Goal: Task Accomplishment & Management: Manage account settings

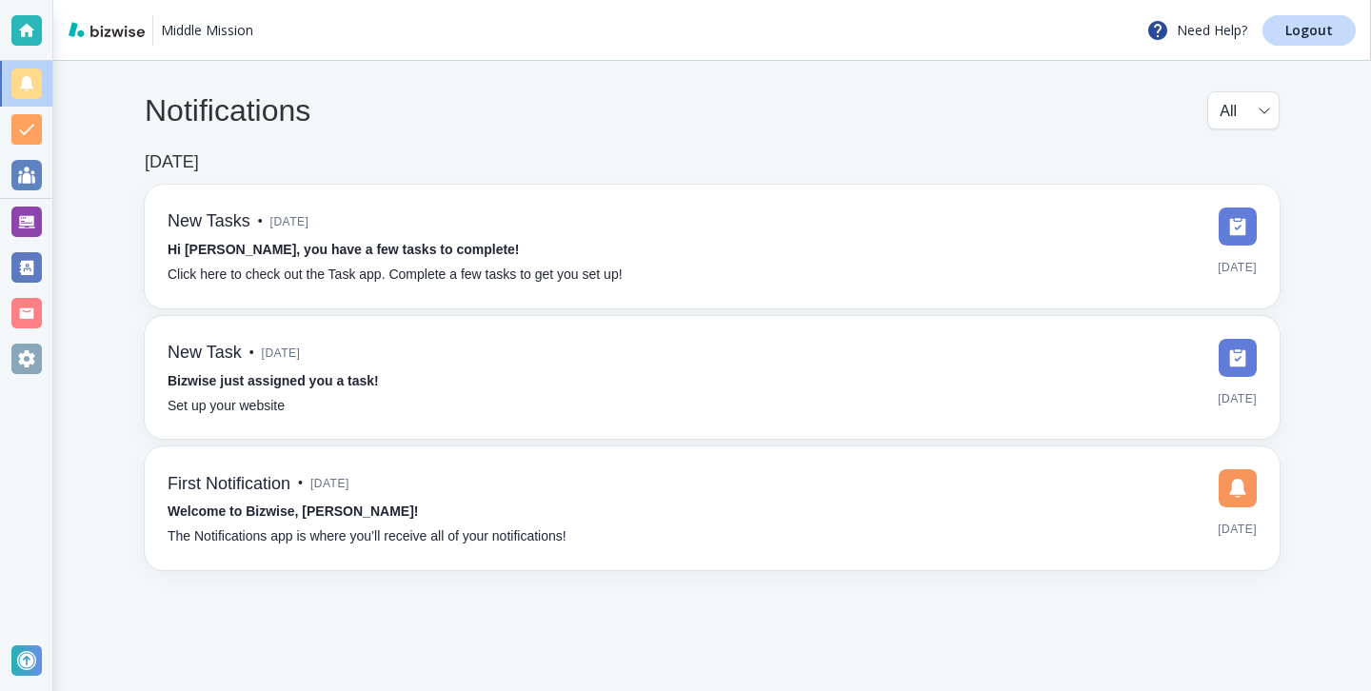
click at [29, 213] on div at bounding box center [26, 222] width 30 height 30
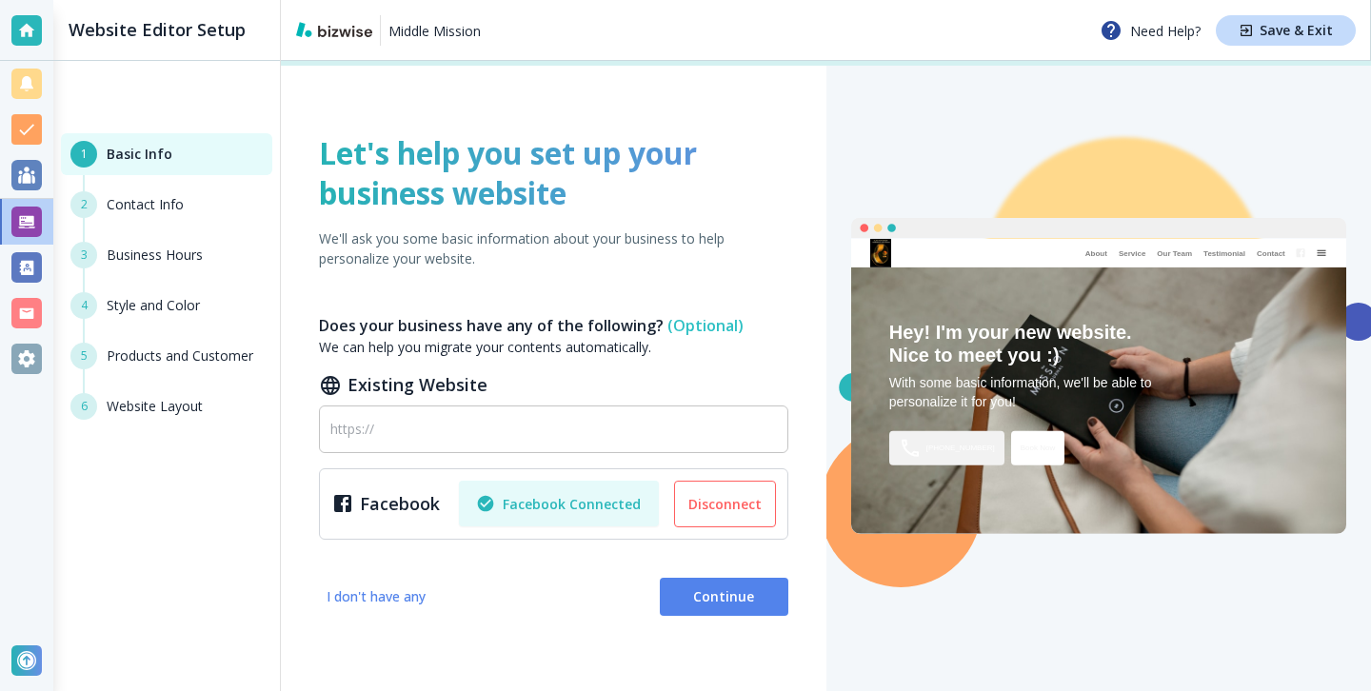
click at [9, 242] on div at bounding box center [26, 222] width 53 height 46
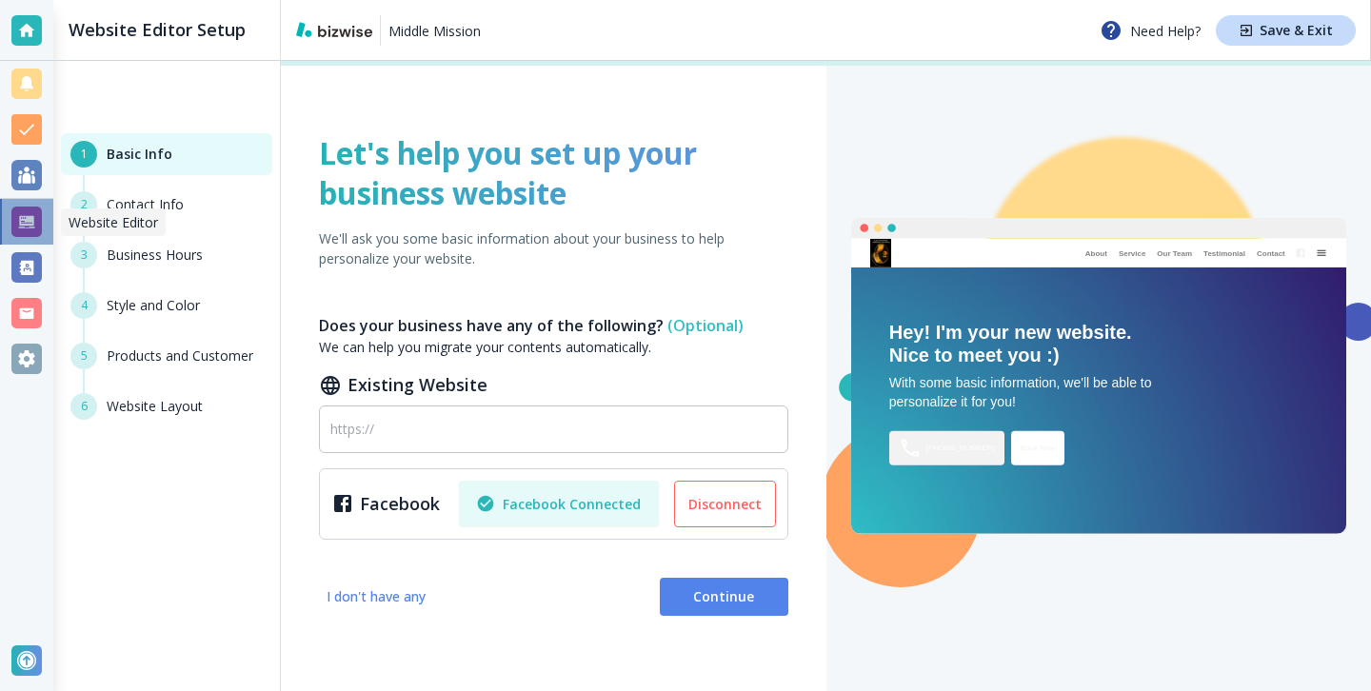
click at [25, 227] on div at bounding box center [26, 222] width 30 height 30
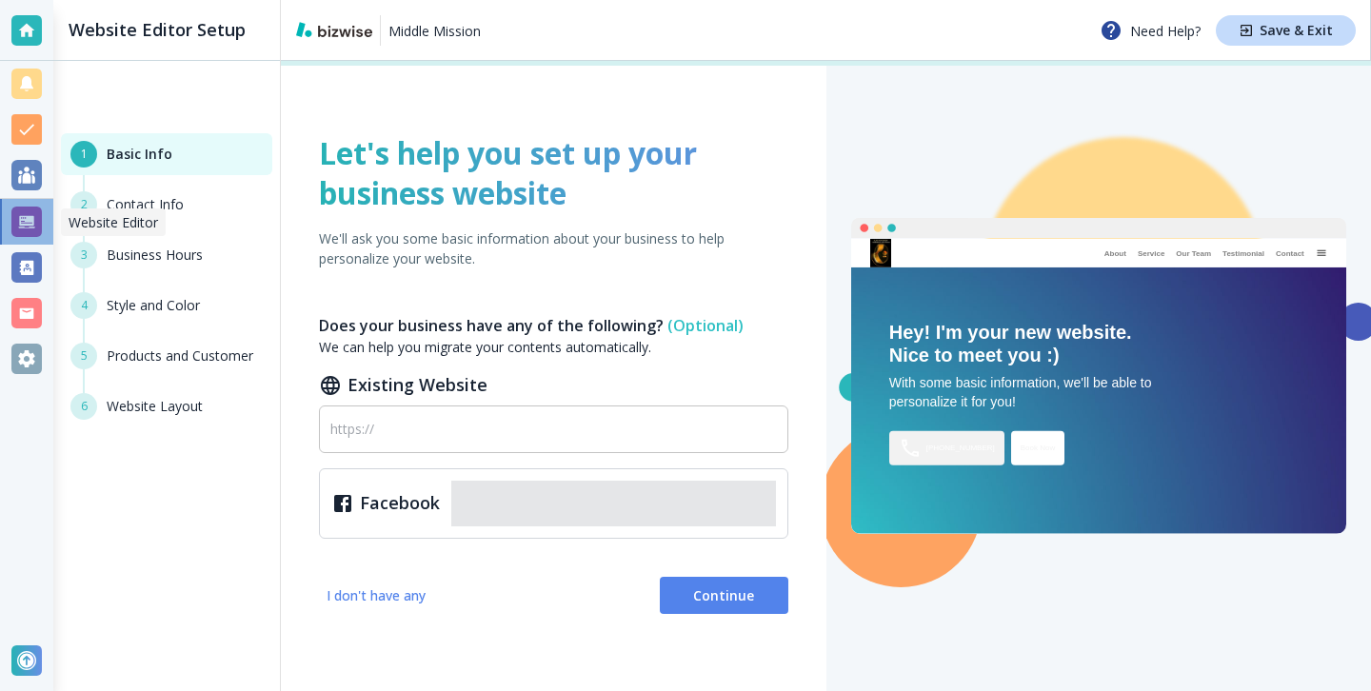
click at [25, 227] on div at bounding box center [26, 222] width 30 height 30
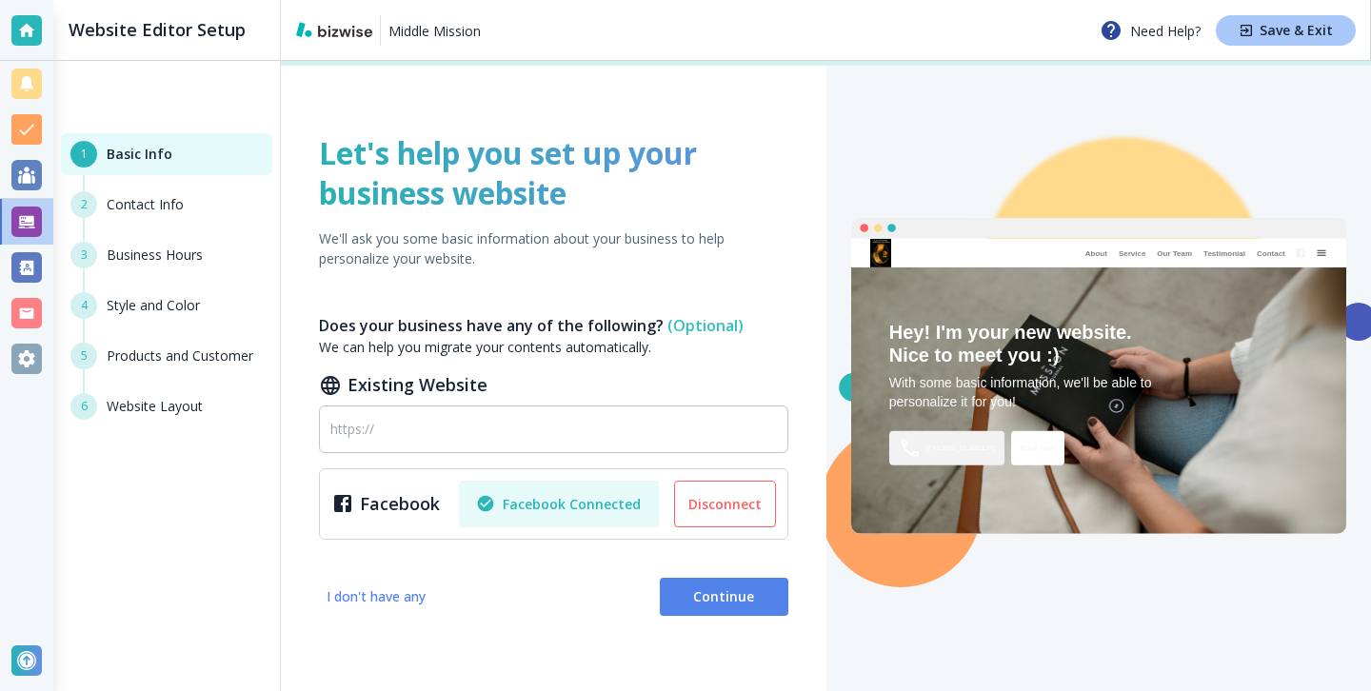
click at [1275, 24] on h4 "Save & Exit" at bounding box center [1295, 30] width 73 height 13
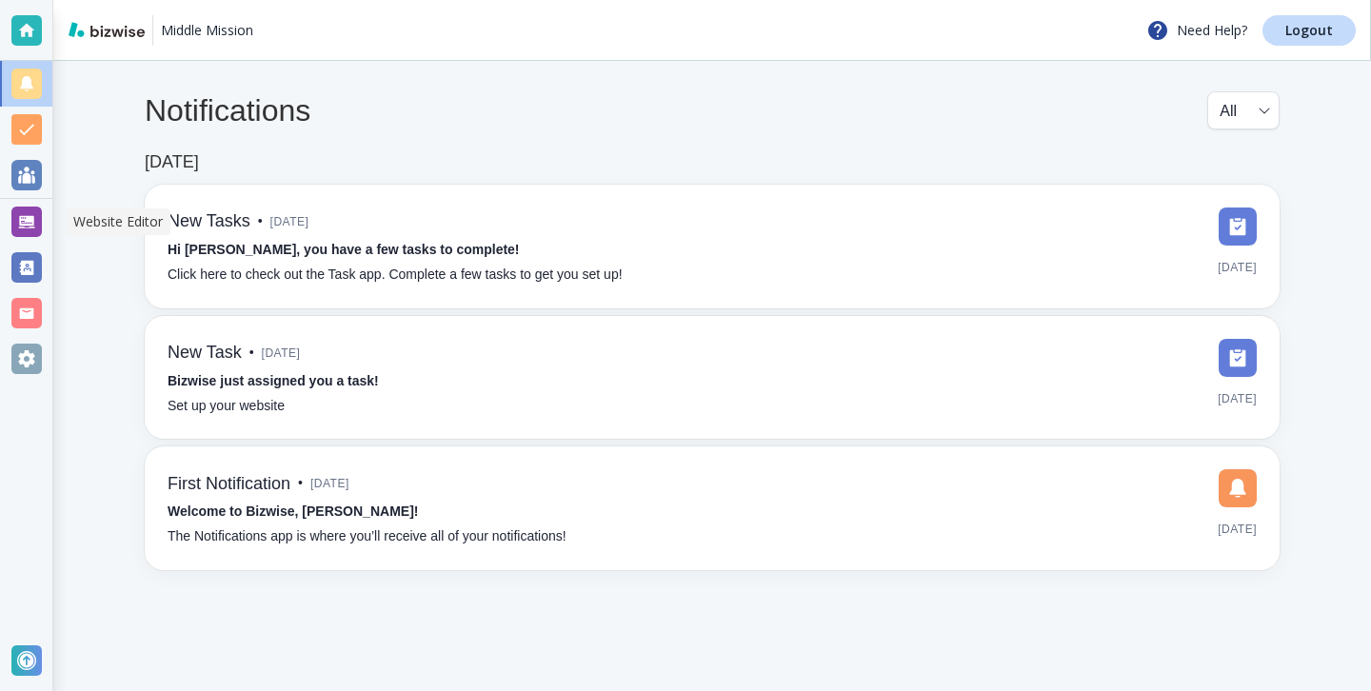
click at [29, 211] on div at bounding box center [26, 222] width 30 height 30
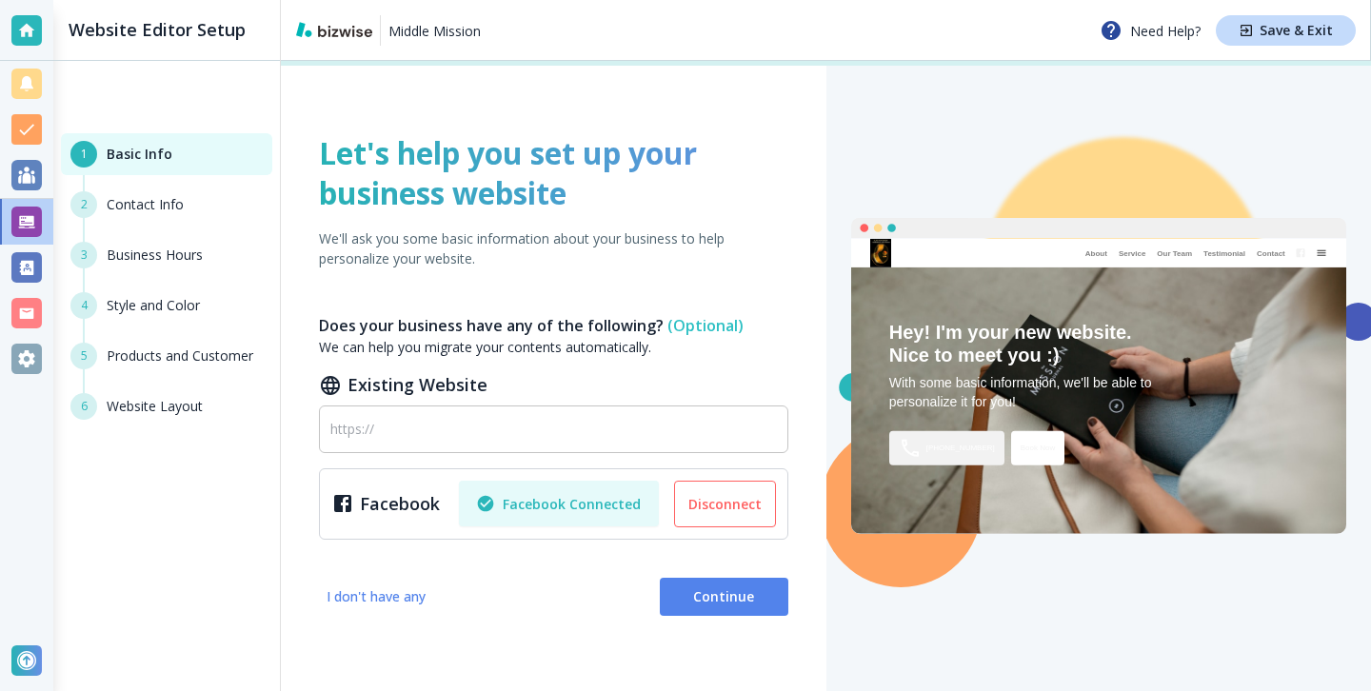
type input "[URL][DOMAIN_NAME]"
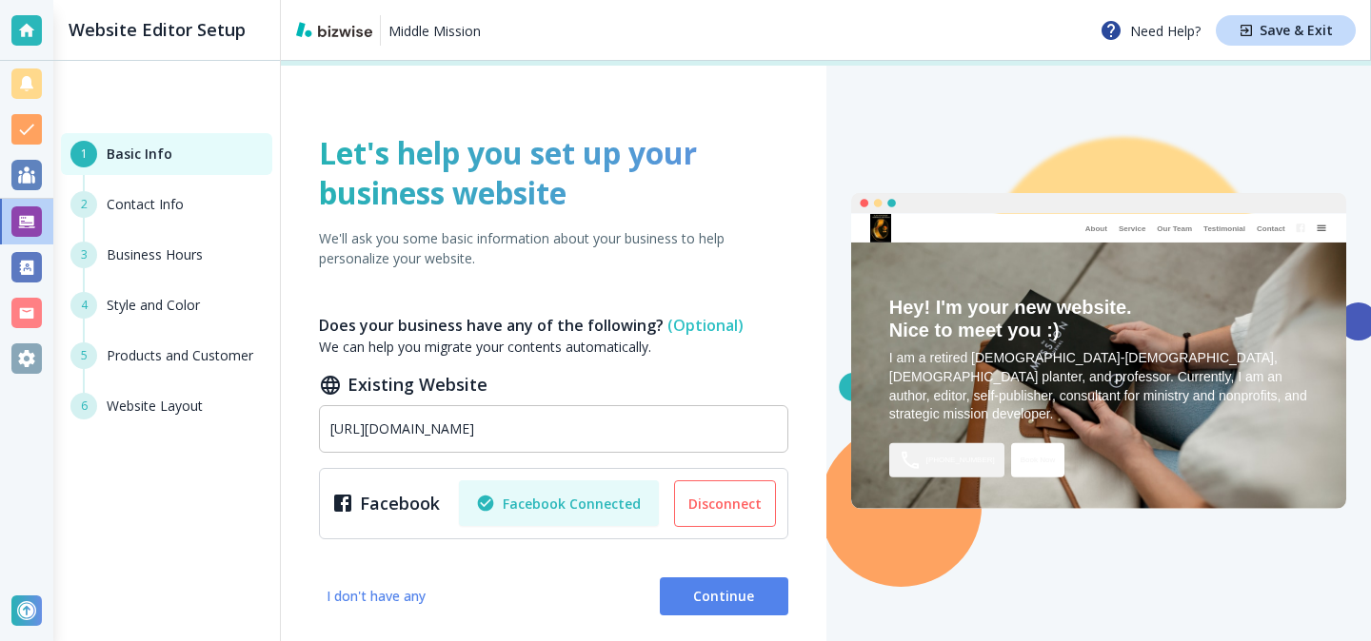
click at [226, 213] on div "2 Contact Info" at bounding box center [166, 216] width 211 height 50
click at [35, 21] on div at bounding box center [26, 30] width 30 height 30
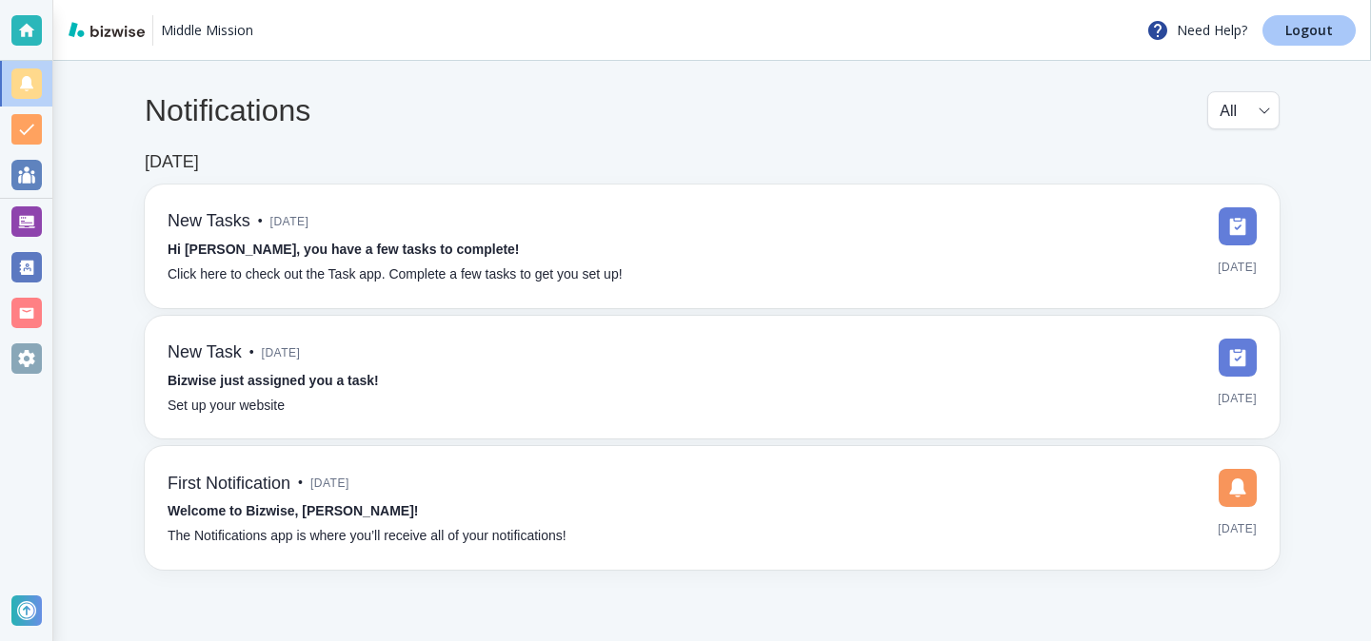
click at [1319, 15] on link "Logout" at bounding box center [1308, 30] width 93 height 30
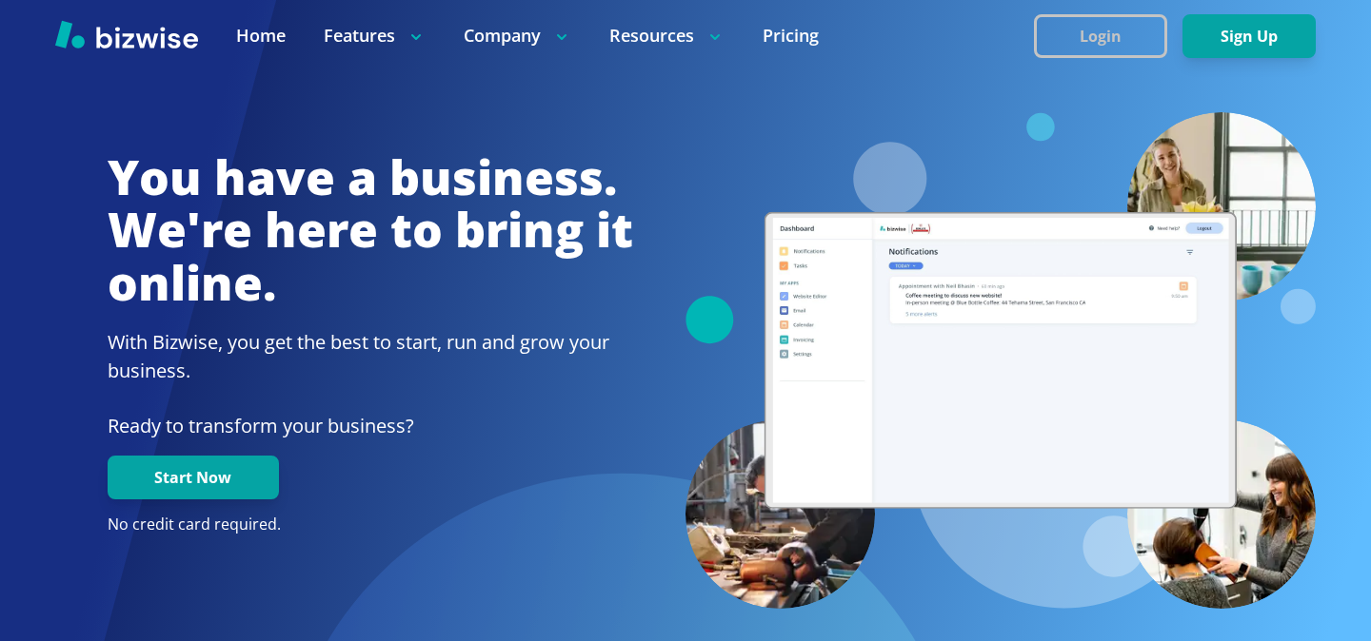
click at [1107, 43] on button "Login" at bounding box center [1100, 36] width 133 height 44
